Goal: Task Accomplishment & Management: Manage account settings

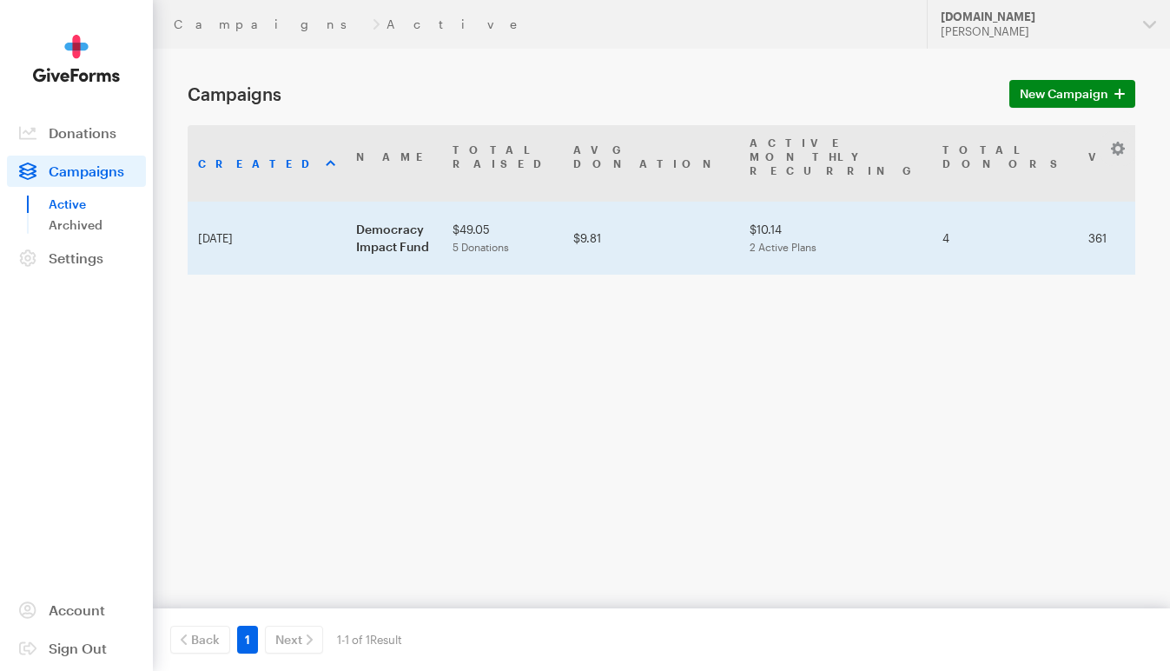
click at [346, 215] on td "Democracy Impact Fund" at bounding box center [394, 238] width 96 height 73
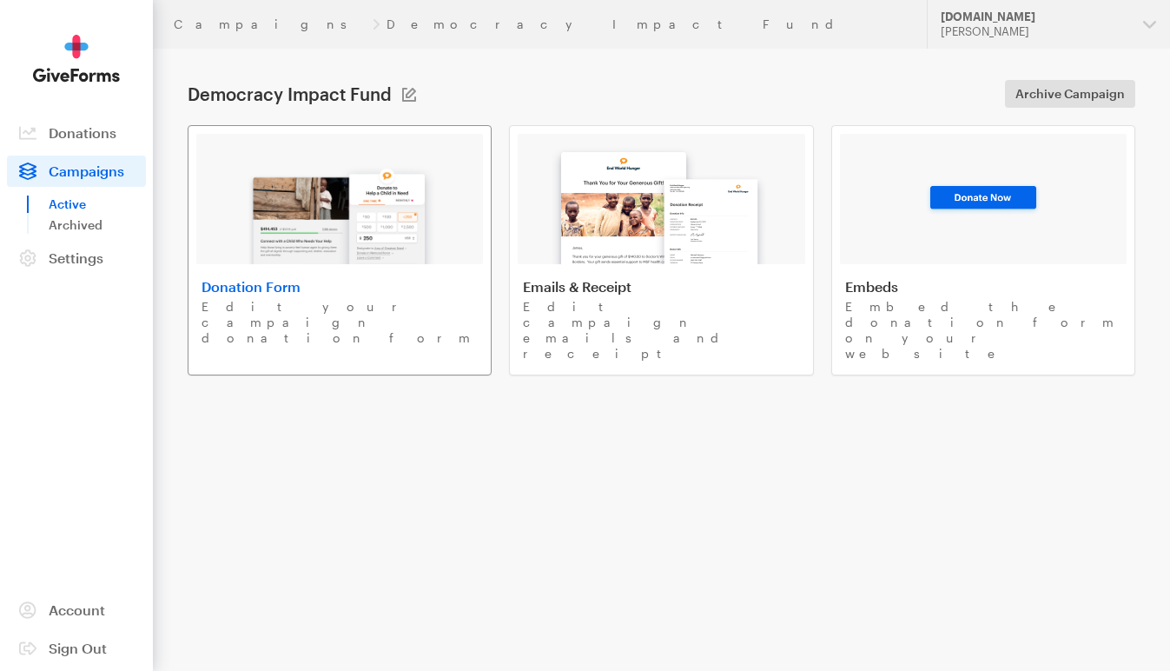
click at [356, 299] on p "Edit your campaign donation form" at bounding box center [340, 322] width 276 height 47
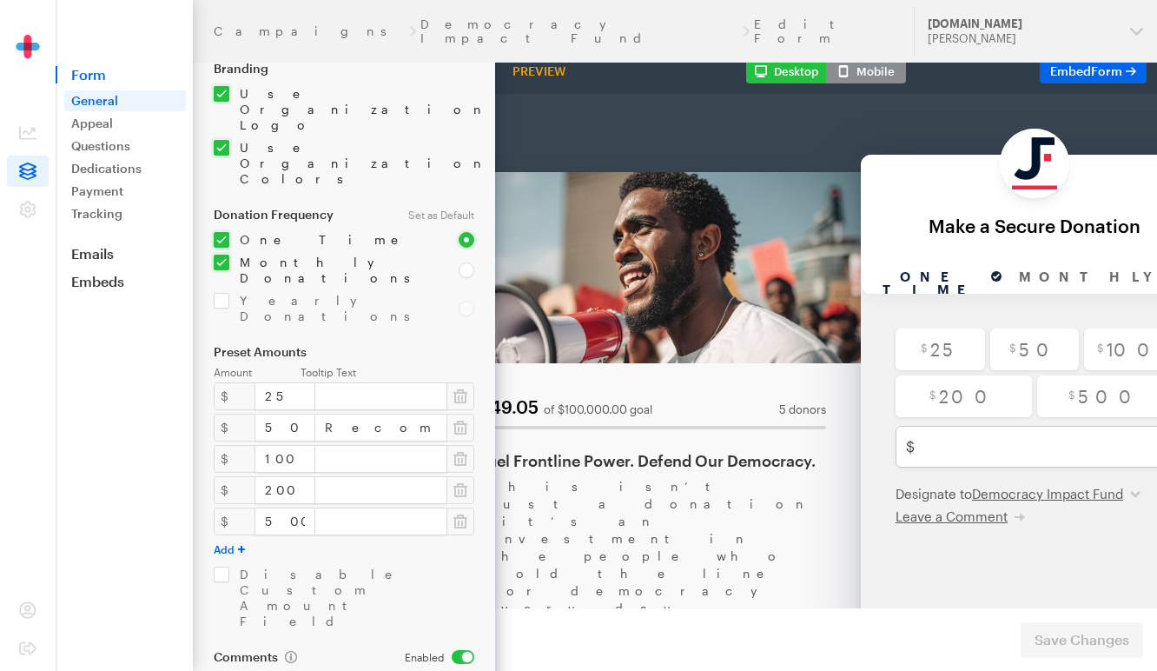
scroll to position [279, 0]
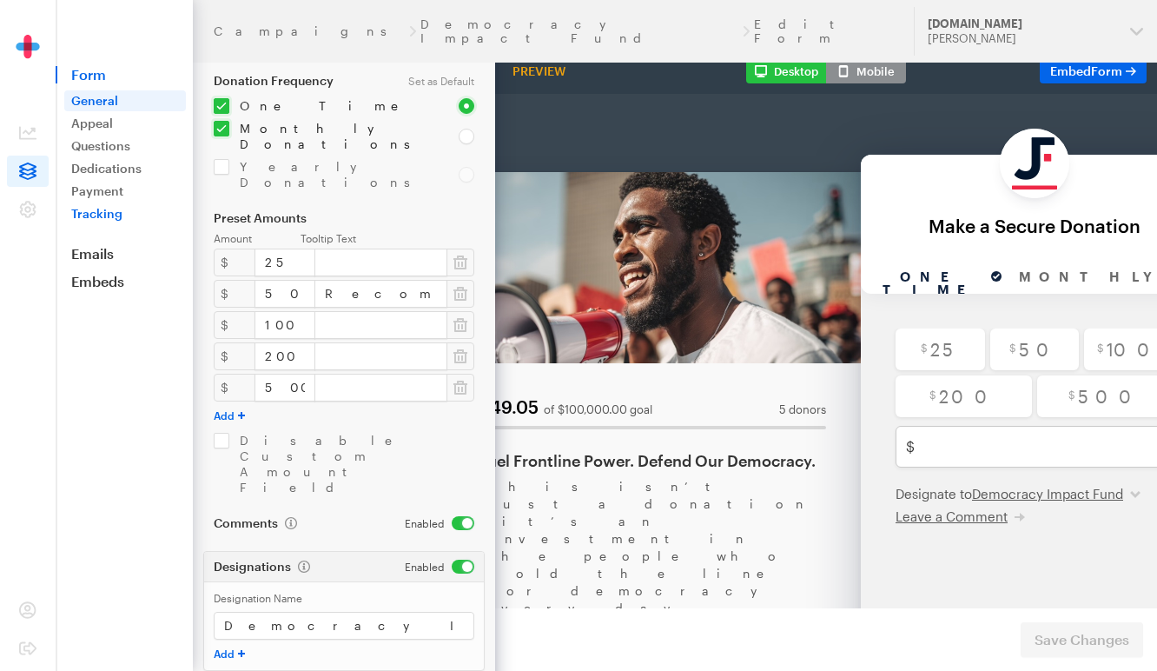
click at [113, 217] on link "Tracking" at bounding box center [125, 213] width 122 height 21
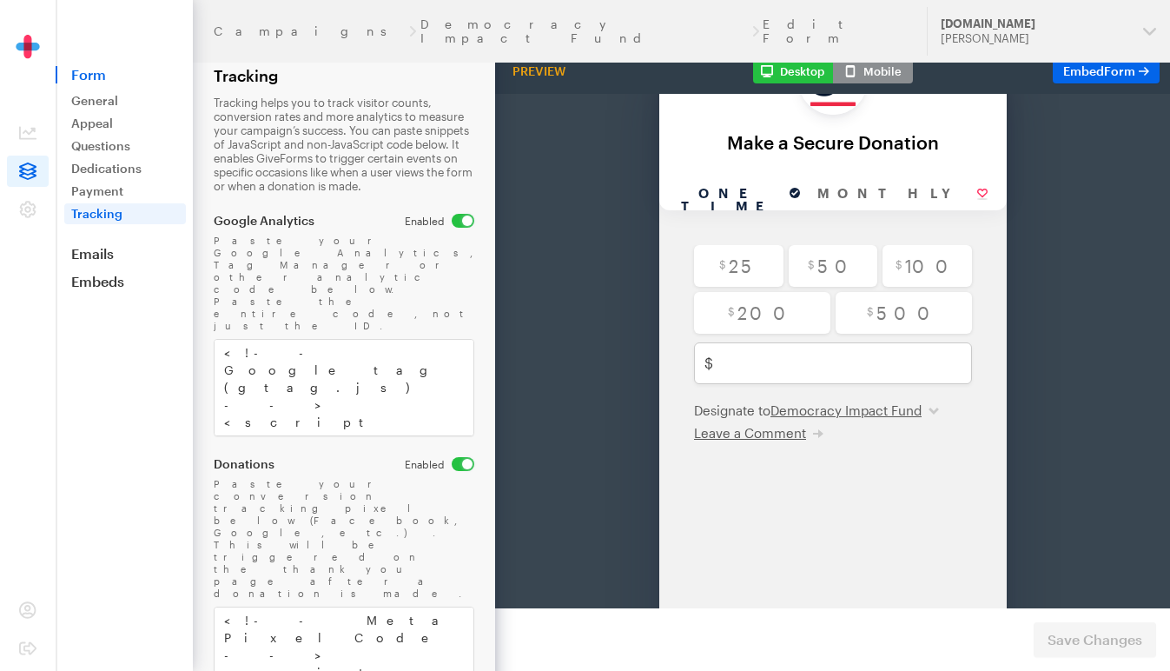
scroll to position [368, 0]
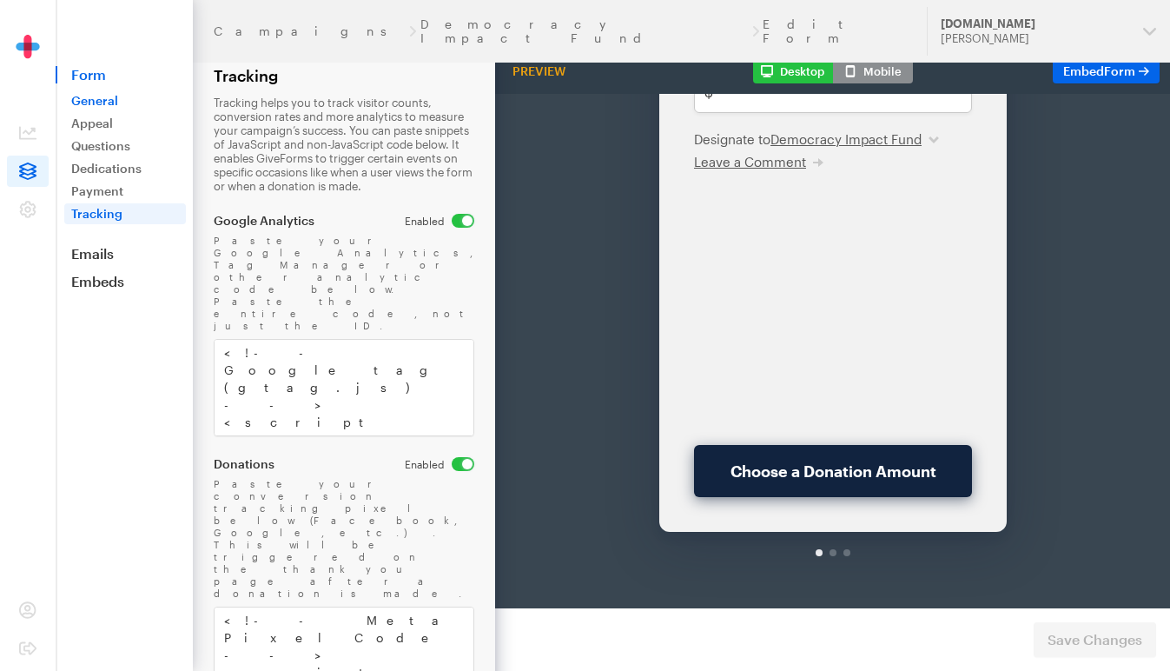
click at [89, 100] on link "General" at bounding box center [125, 100] width 122 height 21
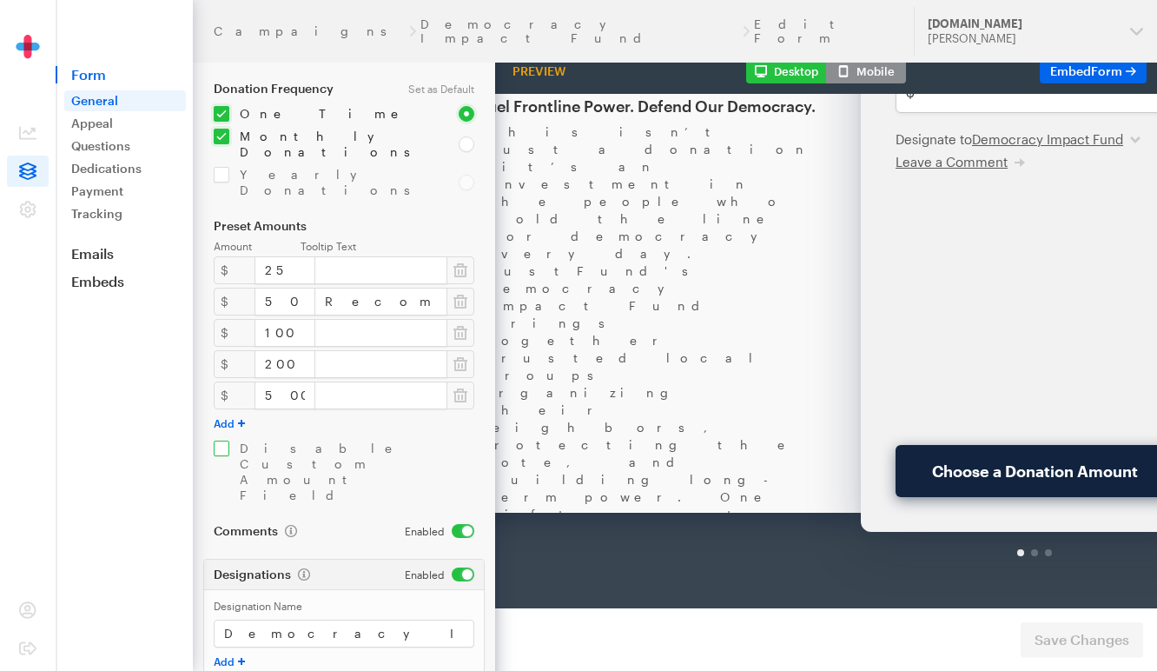
scroll to position [279, 0]
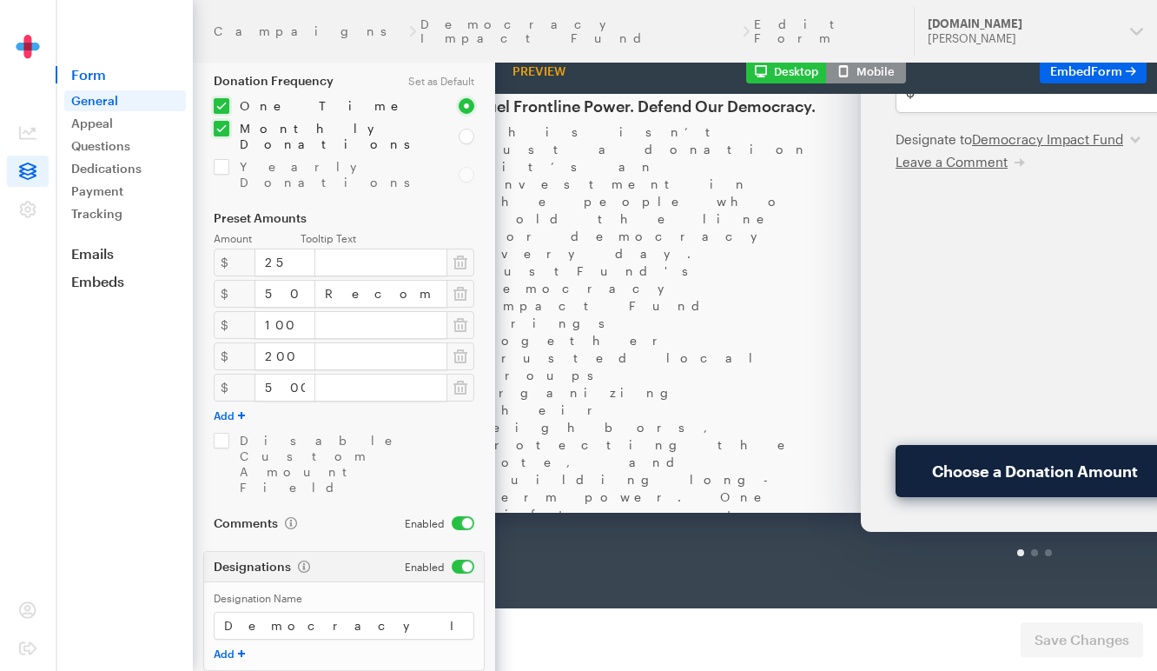
click at [692, 188] on div "This isn’t just a donation—it’s an investment in the people who hold the line f…" at bounding box center [653, 599] width 348 height 1043
click at [96, 123] on link "Appeal" at bounding box center [125, 123] width 122 height 21
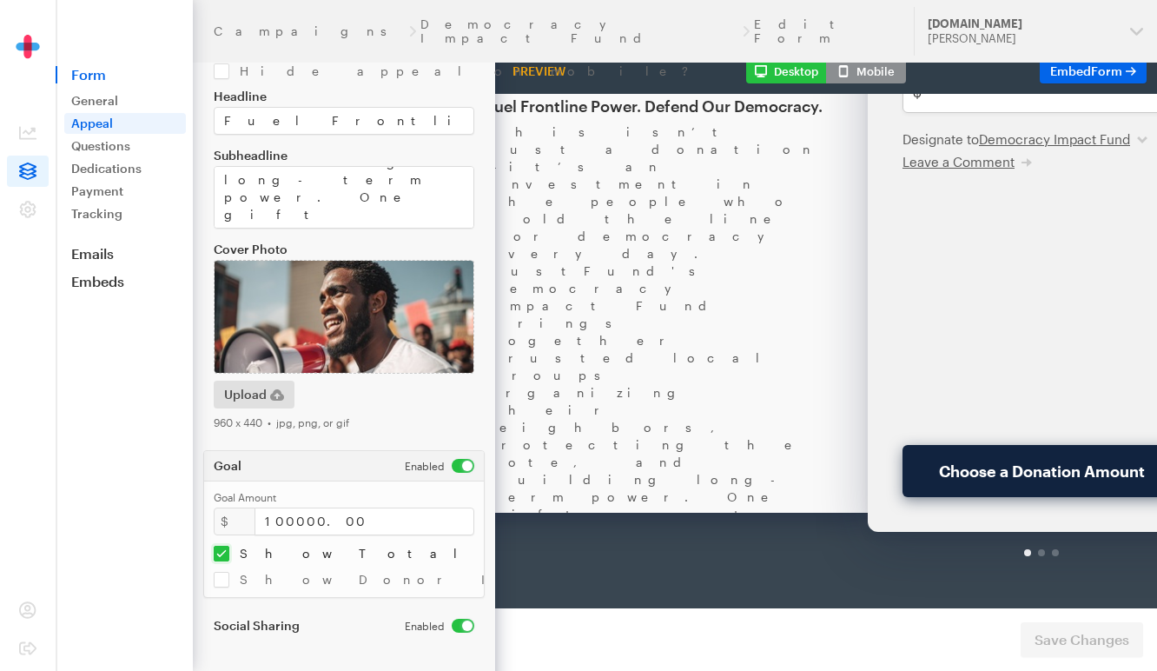
scroll to position [364, 0]
click at [420, 215] on textarea "This isn’t just a donation—it’s an investment in the people who hold the line f…" at bounding box center [344, 197] width 261 height 63
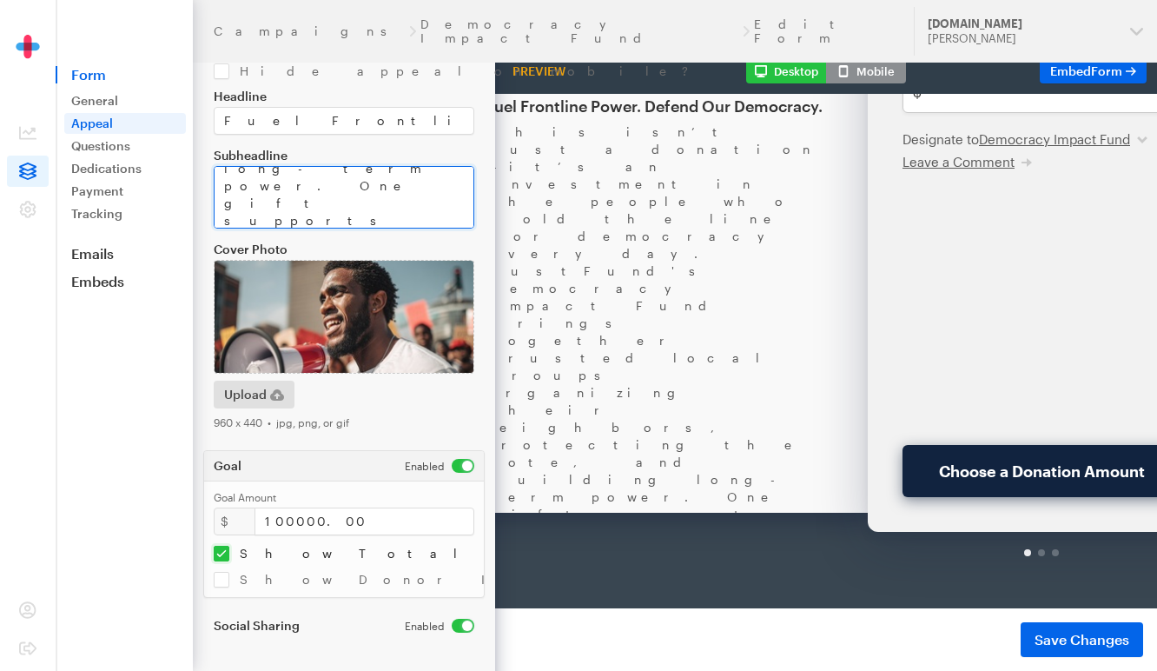
paste textarea "<!-- Meta Pixel Code --> <script> !function(f,b,e,v,n,t,s) {if(f.fbq)return;n=f…"
type textarea "This isn’t just a donation—it’s an investment in the people who hold the line f…"
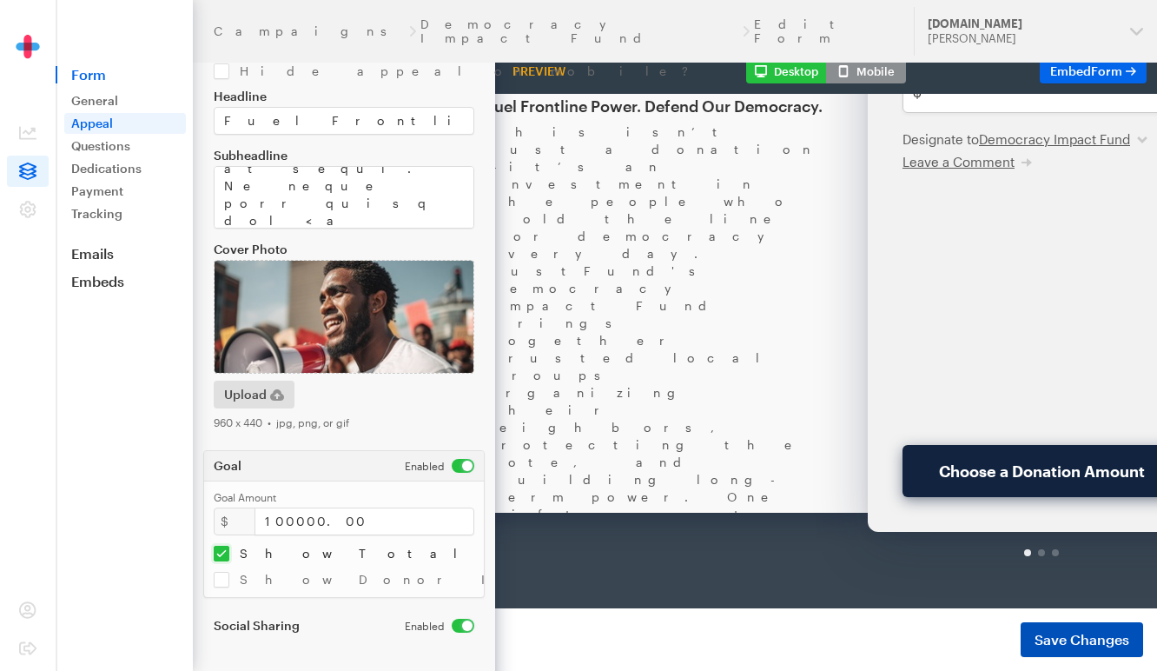
click at [1088, 640] on span "Save Changes" at bounding box center [1082, 639] width 95 height 21
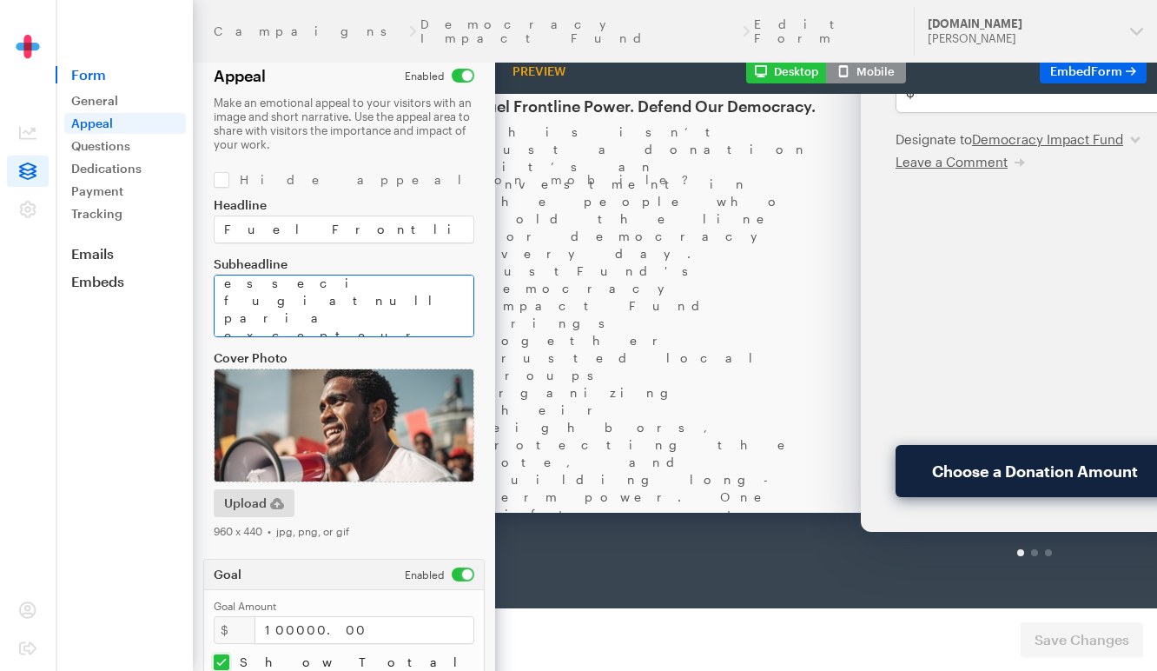
scroll to position [259, 0]
